Goal: Check status: Check status

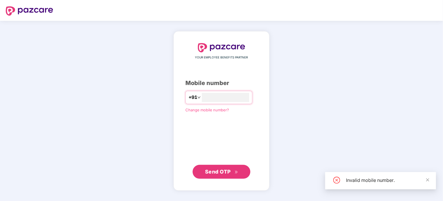
type input "*"
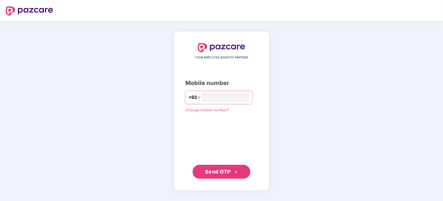
type input "**********"
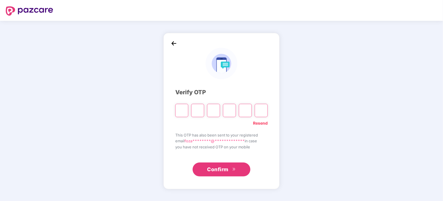
type input "*"
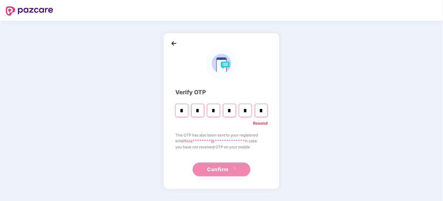
type input "*"
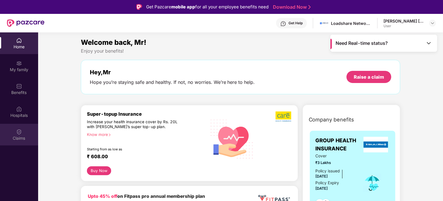
click at [21, 135] on div "Claims" at bounding box center [19, 138] width 38 height 6
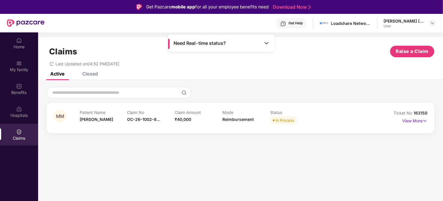
click at [268, 120] on div "Mode Reimbursement" at bounding box center [247, 118] width 48 height 16
click at [275, 120] on span "In Process" at bounding box center [283, 120] width 27 height 8
click at [424, 118] on img at bounding box center [425, 121] width 5 height 6
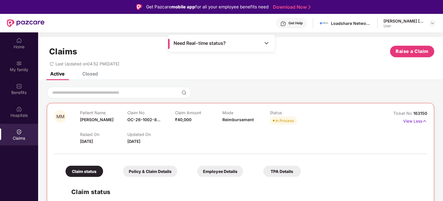
click at [318, 138] on div "Raised On [DATE] Updated On [DATE]" at bounding box center [222, 135] width 285 height 19
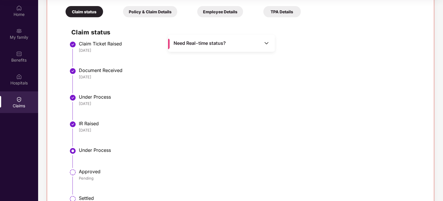
scroll to position [115, 0]
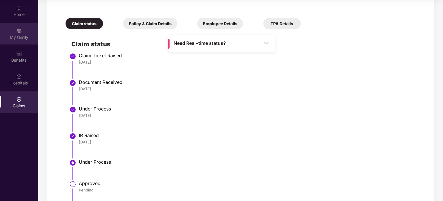
click at [20, 40] on div "My family" at bounding box center [19, 34] width 38 height 22
